Goal: Check status

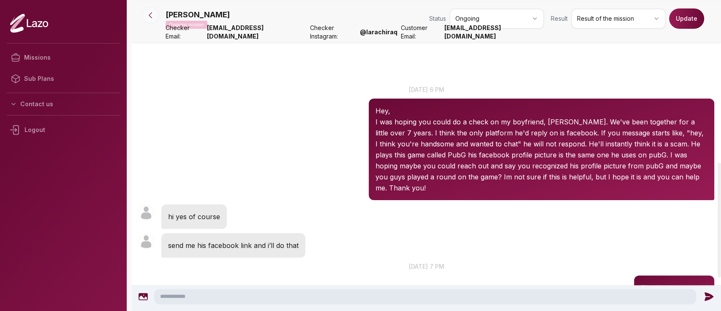
scroll to position [439, 0]
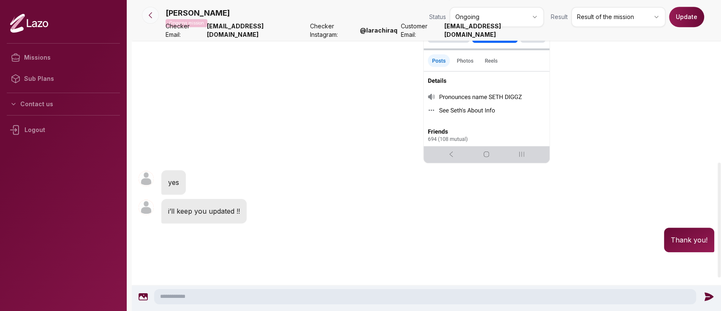
click at [153, 16] on icon at bounding box center [150, 15] width 8 height 8
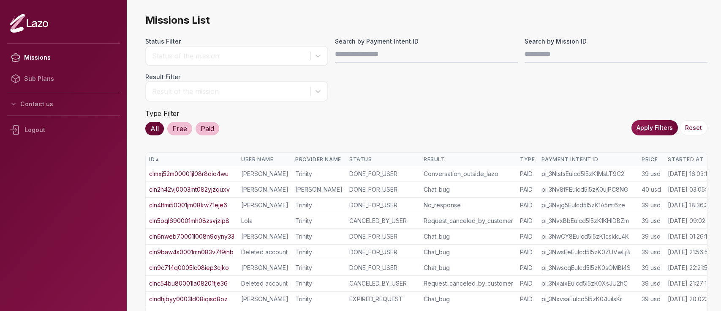
click at [410, 53] on input "Search by Payment Intent ID" at bounding box center [426, 54] width 183 height 17
type input "**********"
click at [647, 125] on button "Apply Filters" at bounding box center [655, 127] width 46 height 15
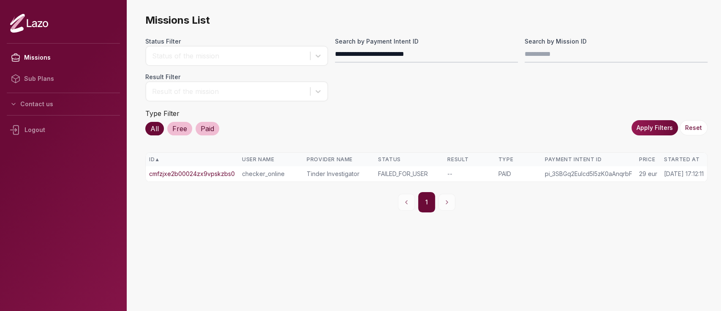
click at [214, 175] on link "cmfzjxe2b00024zx9vpskzbs0" at bounding box center [192, 173] width 86 height 8
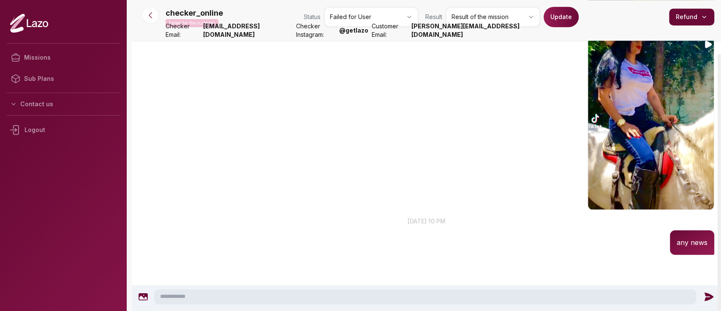
scroll to position [615, 0]
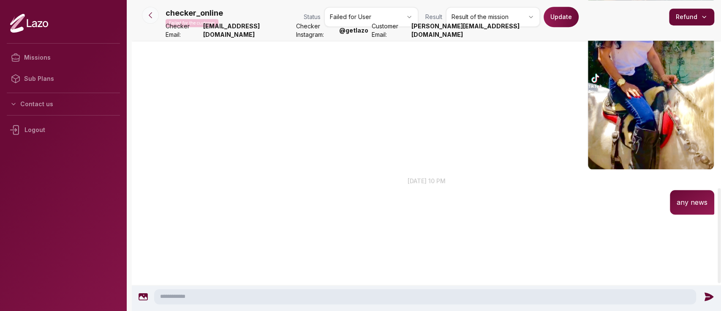
click at [153, 18] on icon at bounding box center [150, 15] width 8 height 8
